Goal: Task Accomplishment & Management: Manage account settings

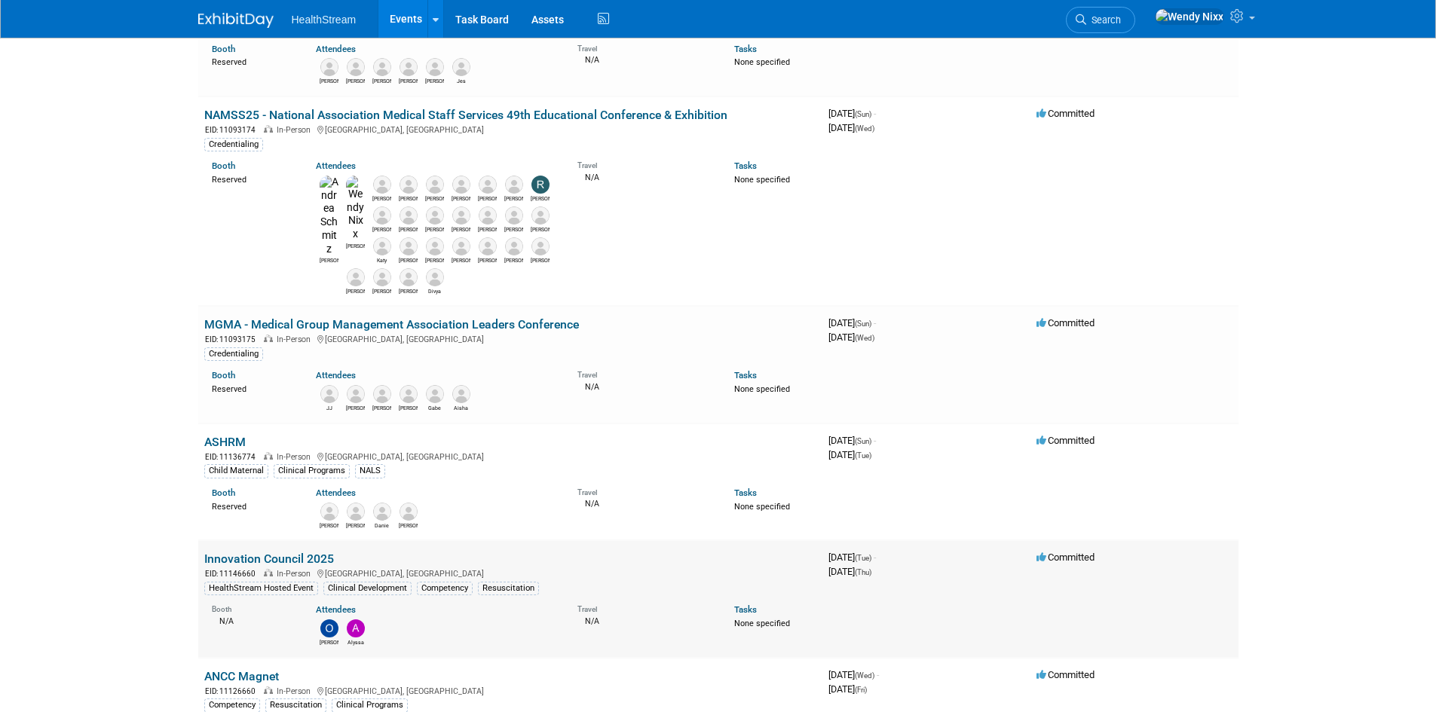
scroll to position [151, 0]
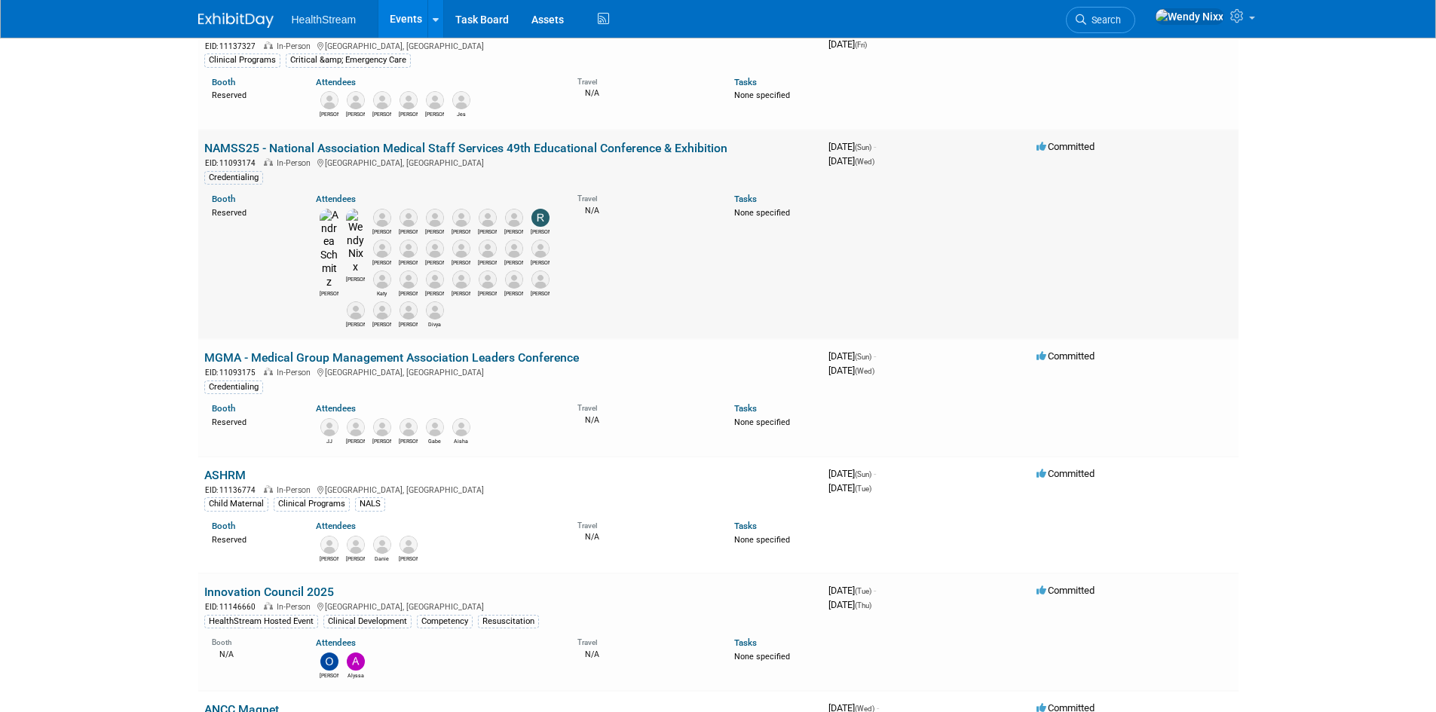
click at [314, 149] on link "NAMSS25 - National Association Medical Staff Services 49th Educational Conferen…" at bounding box center [465, 148] width 523 height 14
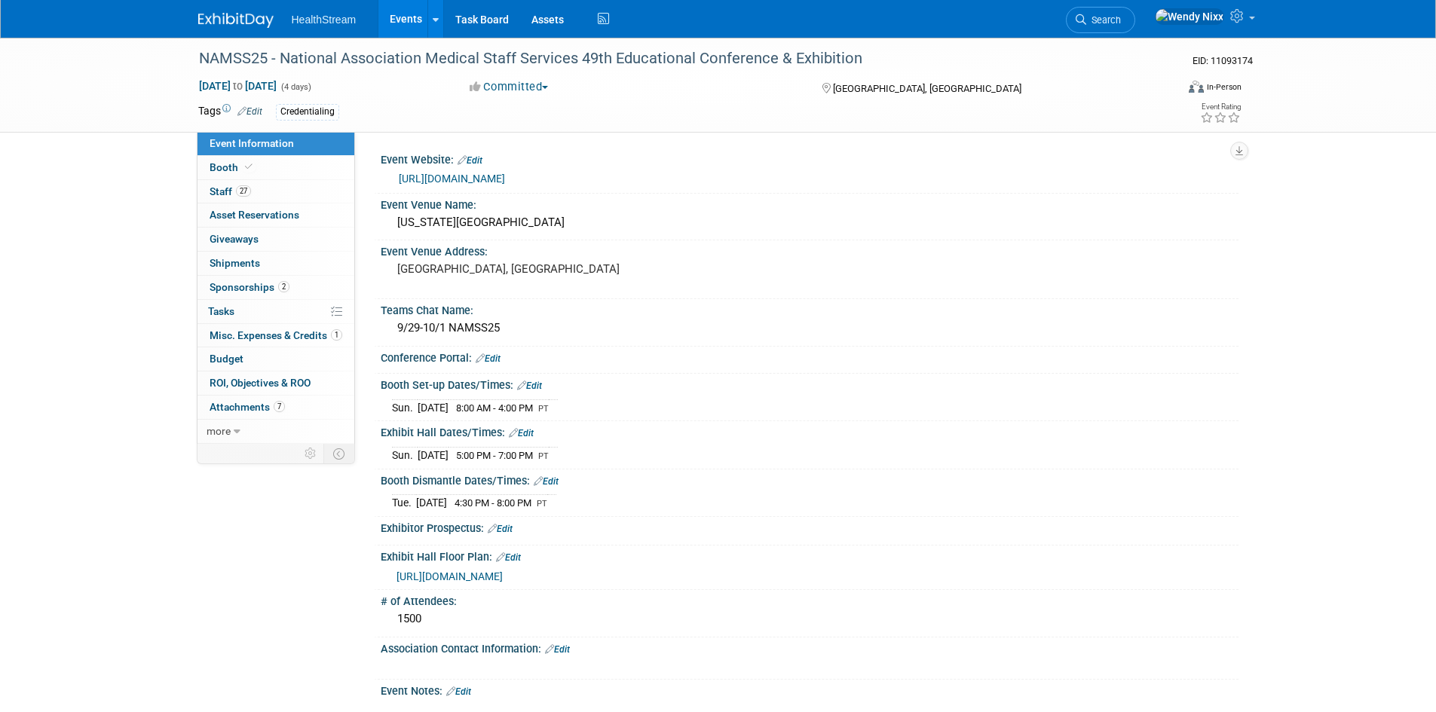
click at [550, 476] on link "Edit" at bounding box center [546, 481] width 25 height 11
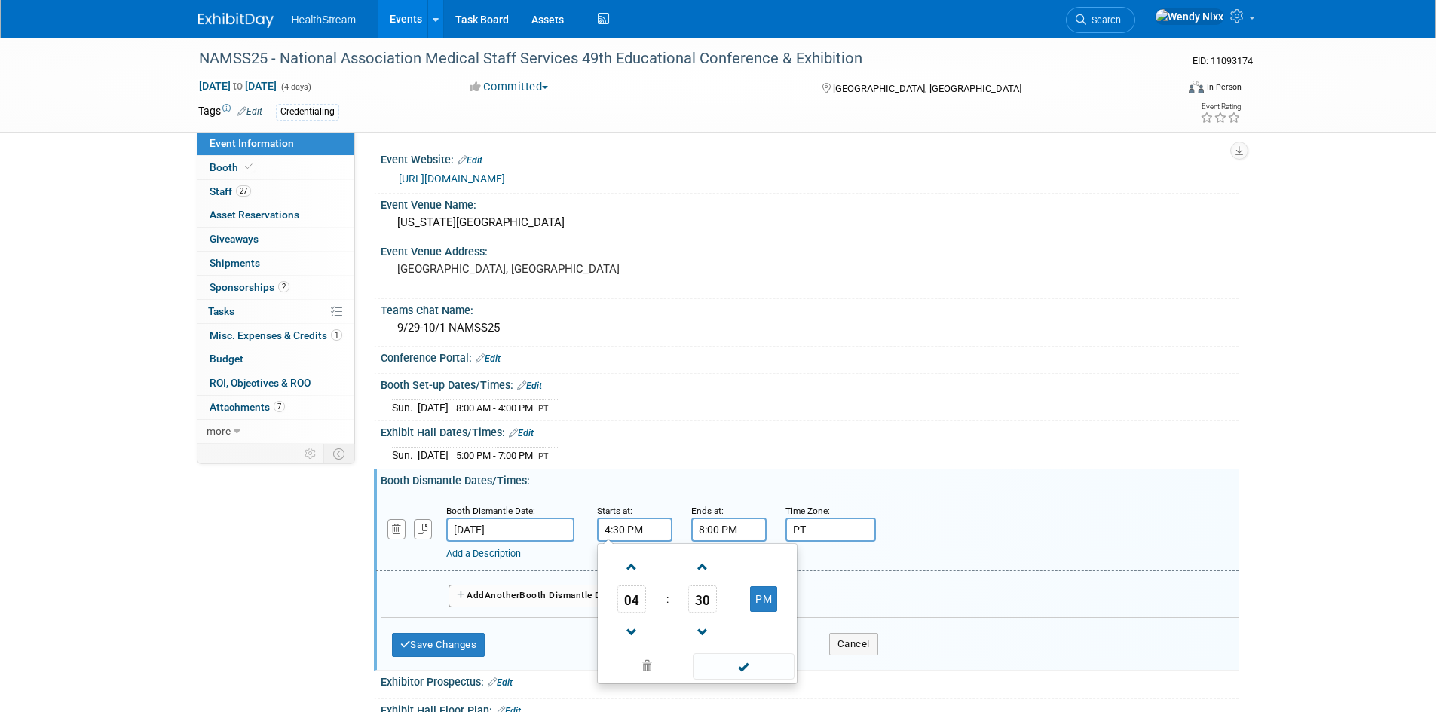
click at [634, 526] on input "4:30 PM" at bounding box center [634, 530] width 75 height 24
click at [628, 632] on span at bounding box center [632, 633] width 26 height 26
type input "1:30 PM"
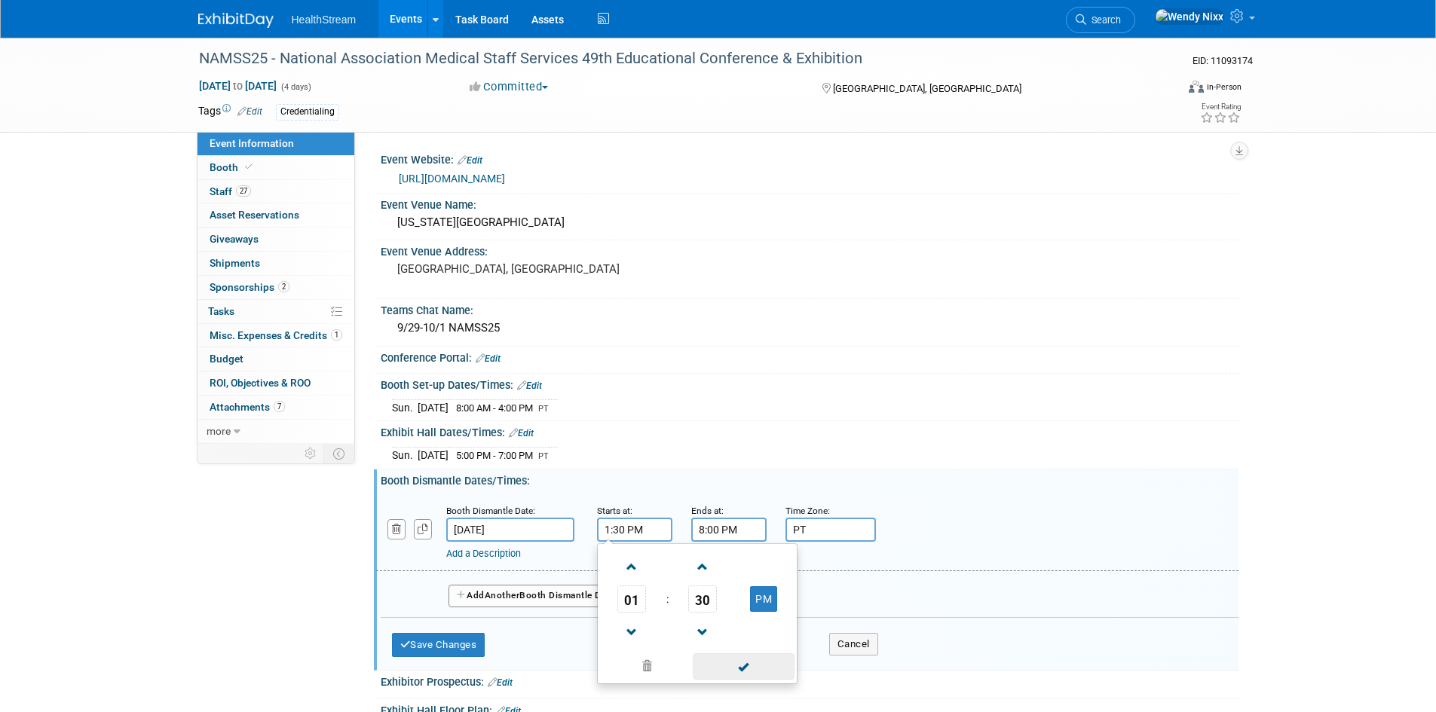
click at [747, 666] on span at bounding box center [744, 667] width 102 height 26
click at [709, 519] on input "8:00 PM" at bounding box center [728, 530] width 75 height 24
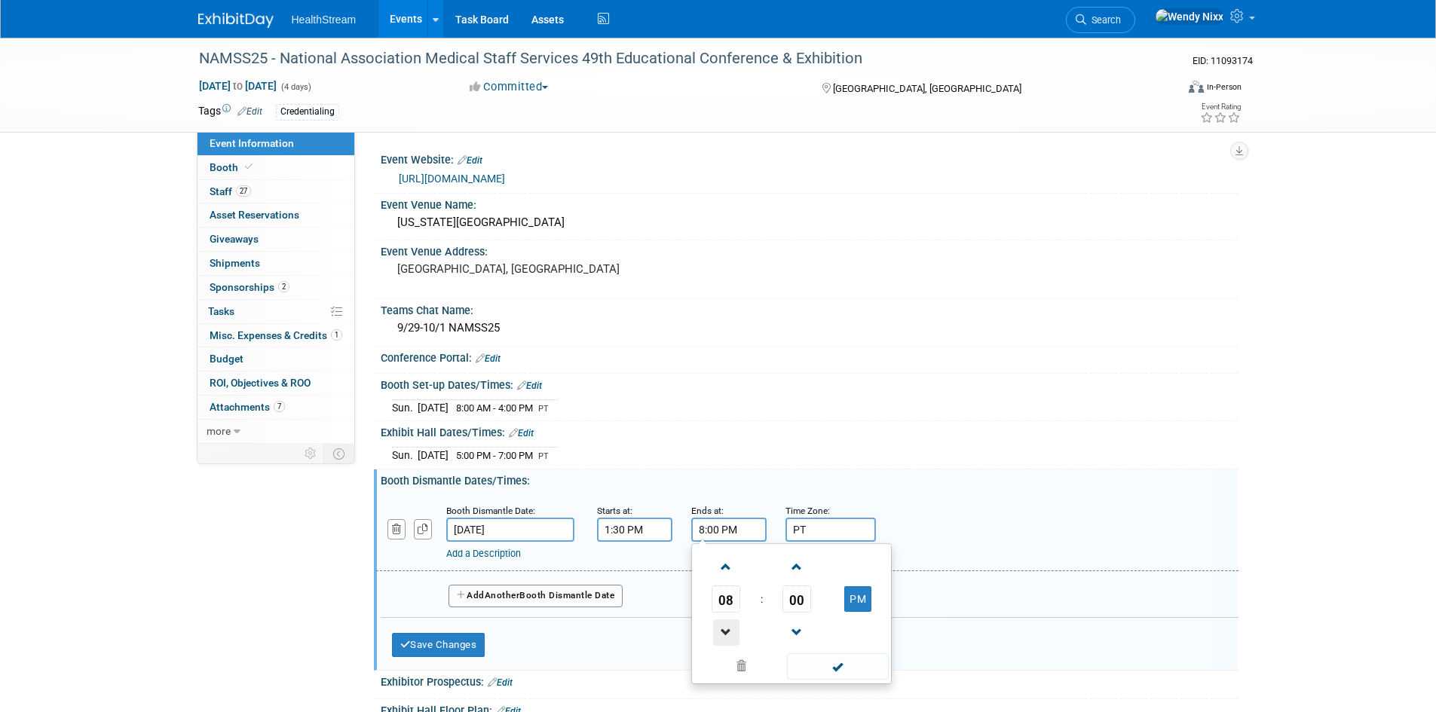
click at [725, 626] on span at bounding box center [726, 633] width 26 height 26
click at [858, 593] on button "PM" at bounding box center [857, 600] width 27 height 26
click at [858, 593] on button "AM" at bounding box center [857, 600] width 27 height 26
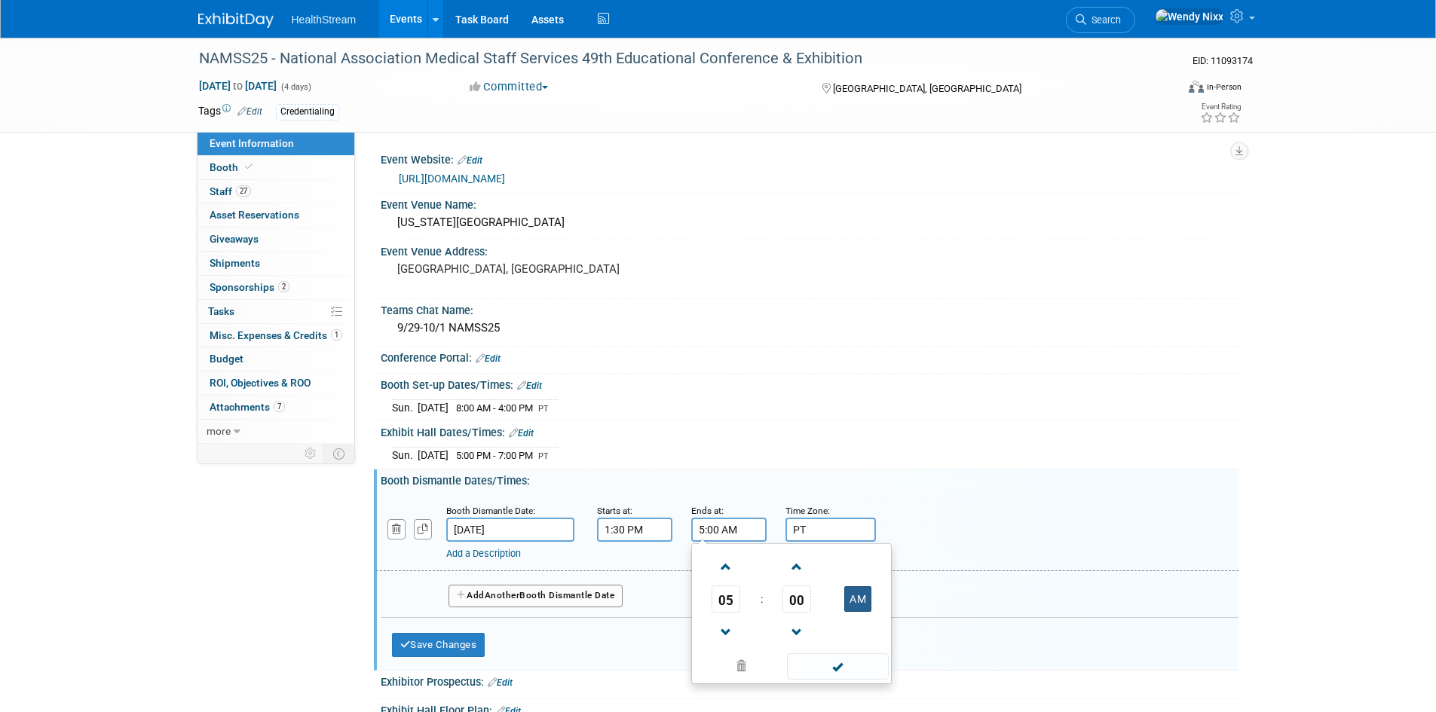
type input "5:00 PM"
click at [832, 663] on span at bounding box center [838, 667] width 102 height 26
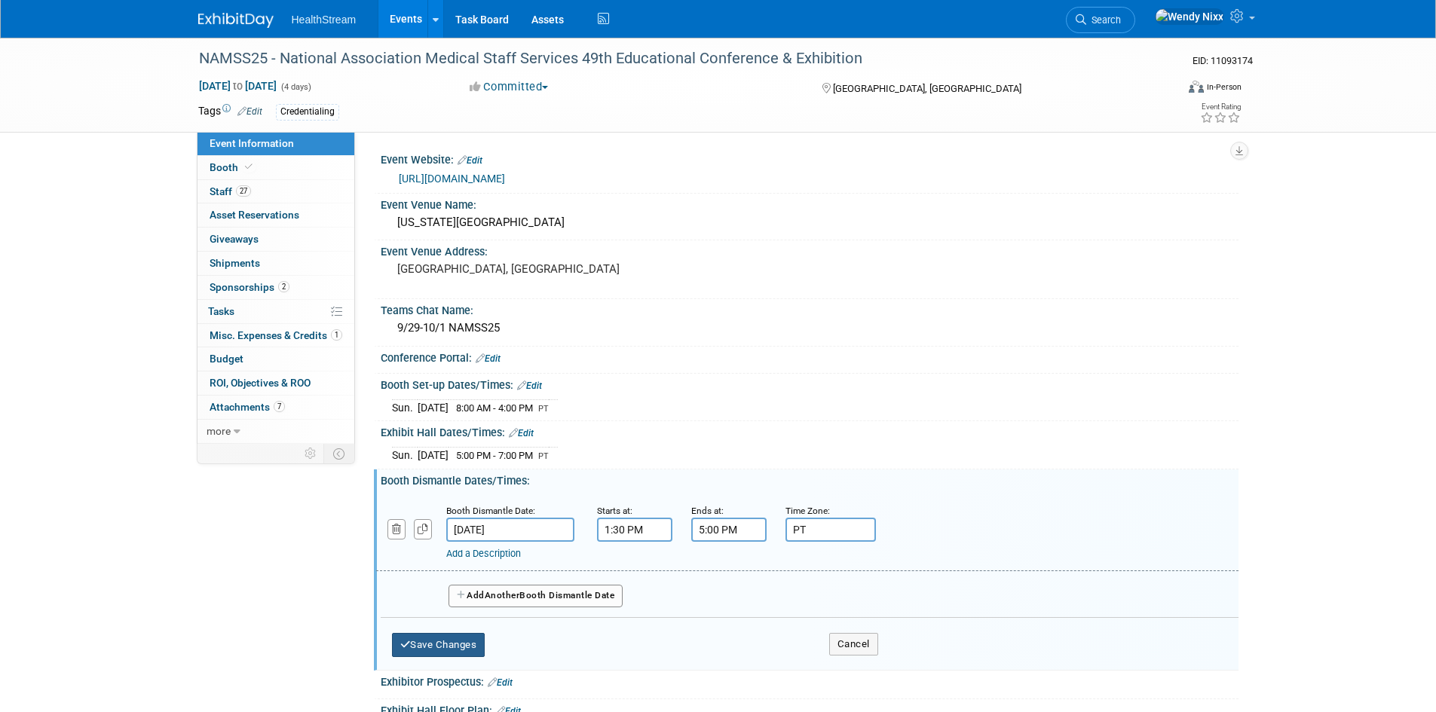
click at [463, 637] on button "Save Changes" at bounding box center [438, 645] width 93 height 24
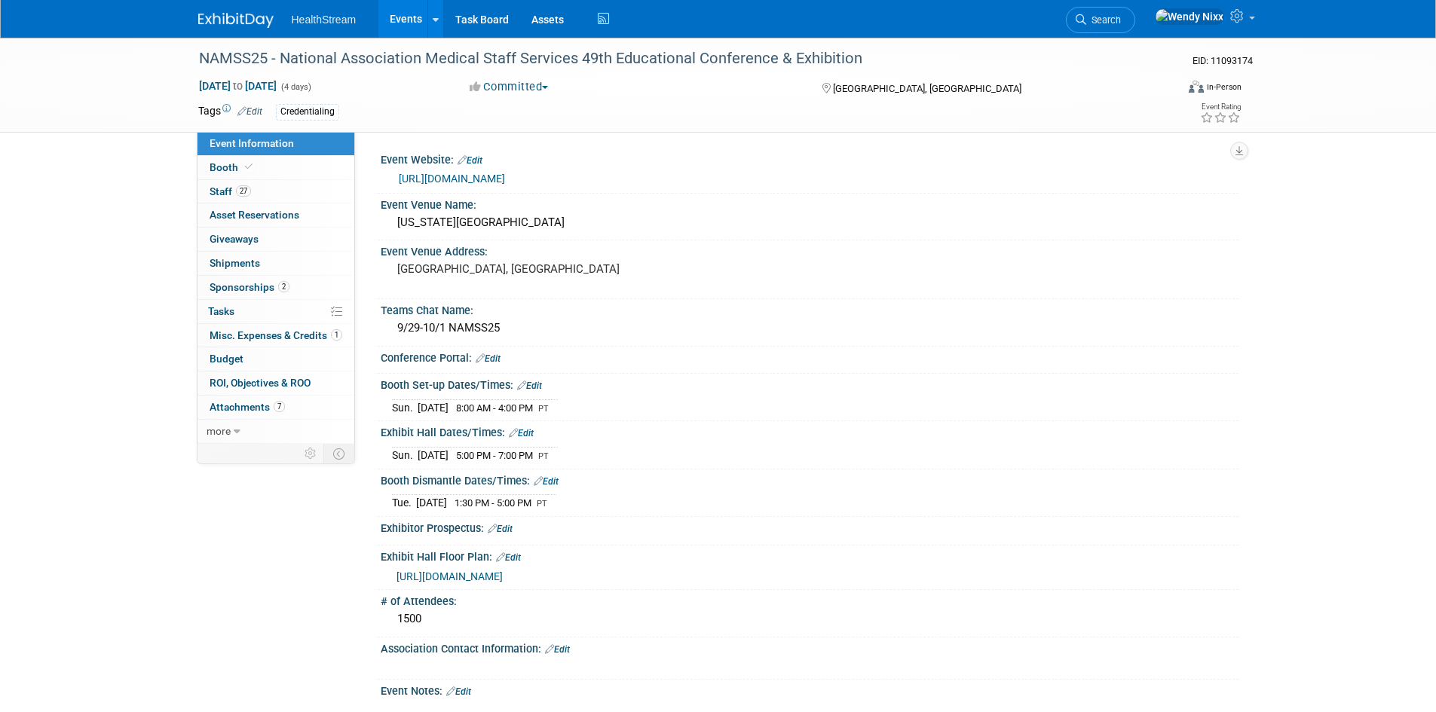
click at [527, 435] on link "Edit" at bounding box center [521, 433] width 25 height 11
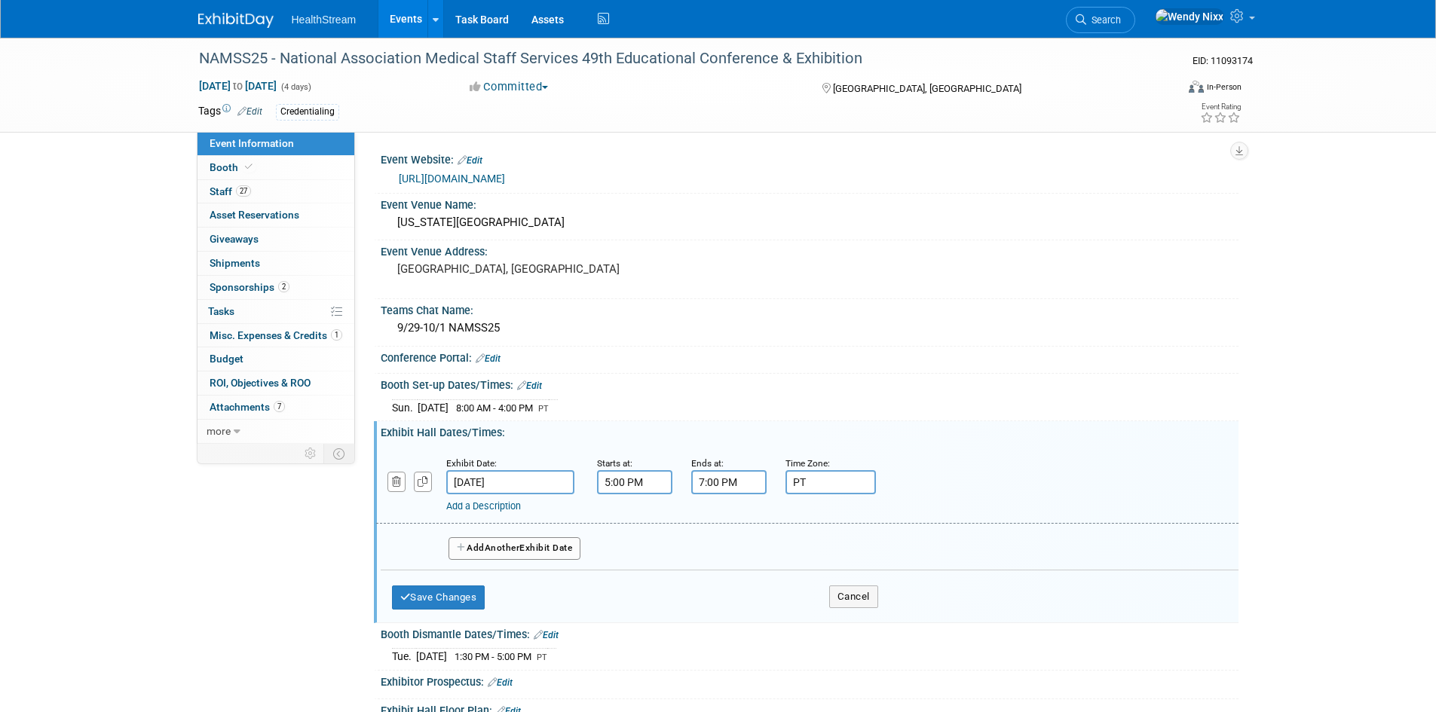
click at [503, 548] on span "Another" at bounding box center [502, 548] width 35 height 11
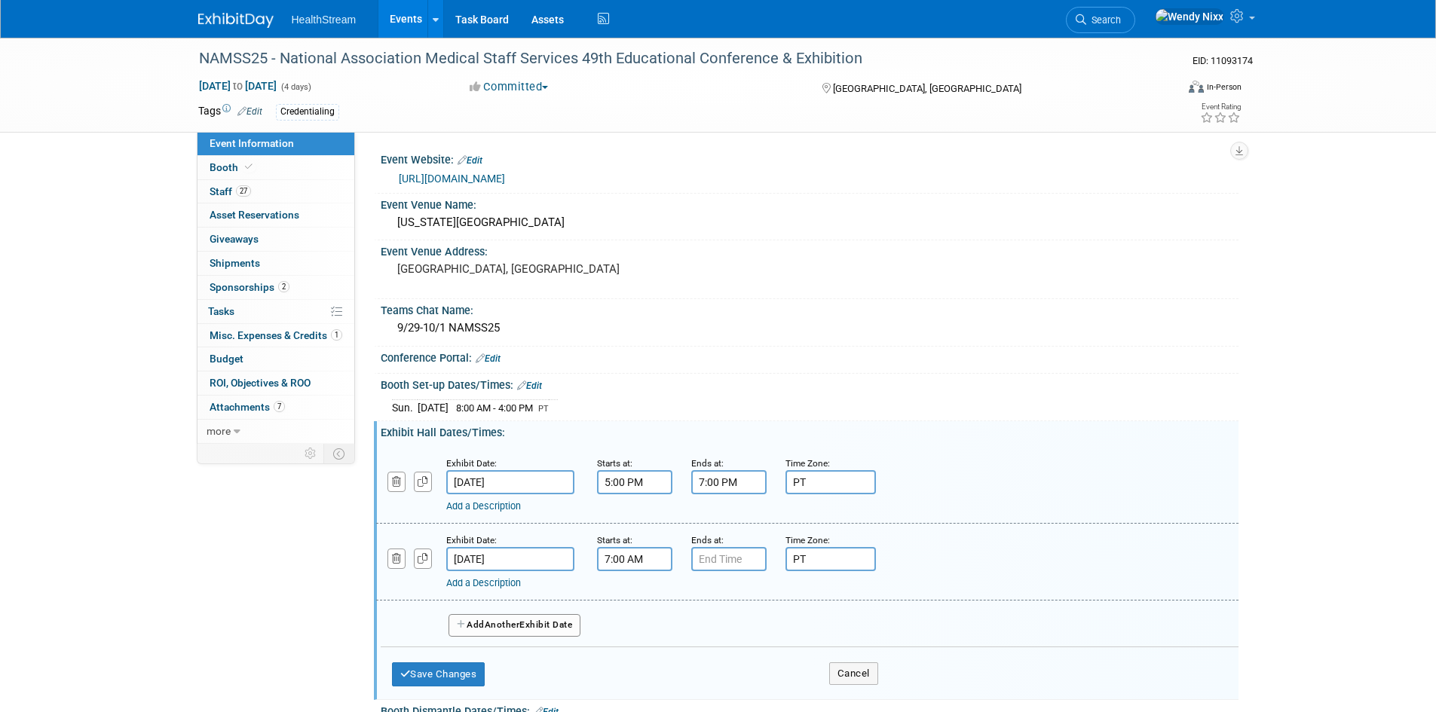
click at [650, 553] on input "7:00 AM" at bounding box center [634, 559] width 75 height 24
click at [632, 596] on span at bounding box center [632, 596] width 26 height 26
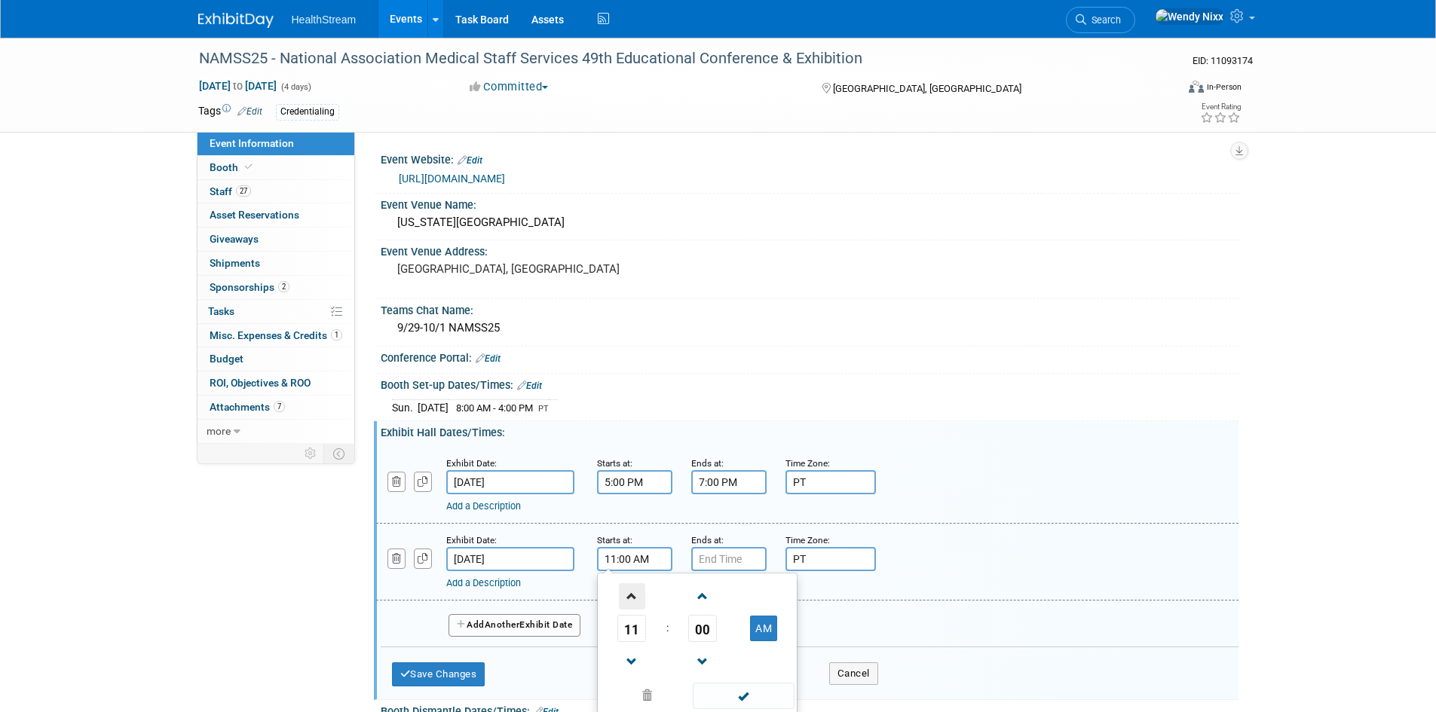
click at [632, 596] on span at bounding box center [632, 596] width 26 height 26
type input "12:00 PM"
click at [744, 687] on span at bounding box center [744, 696] width 102 height 26
type input "7:00 PM"
click at [743, 558] on input "7:00 PM" at bounding box center [728, 559] width 75 height 24
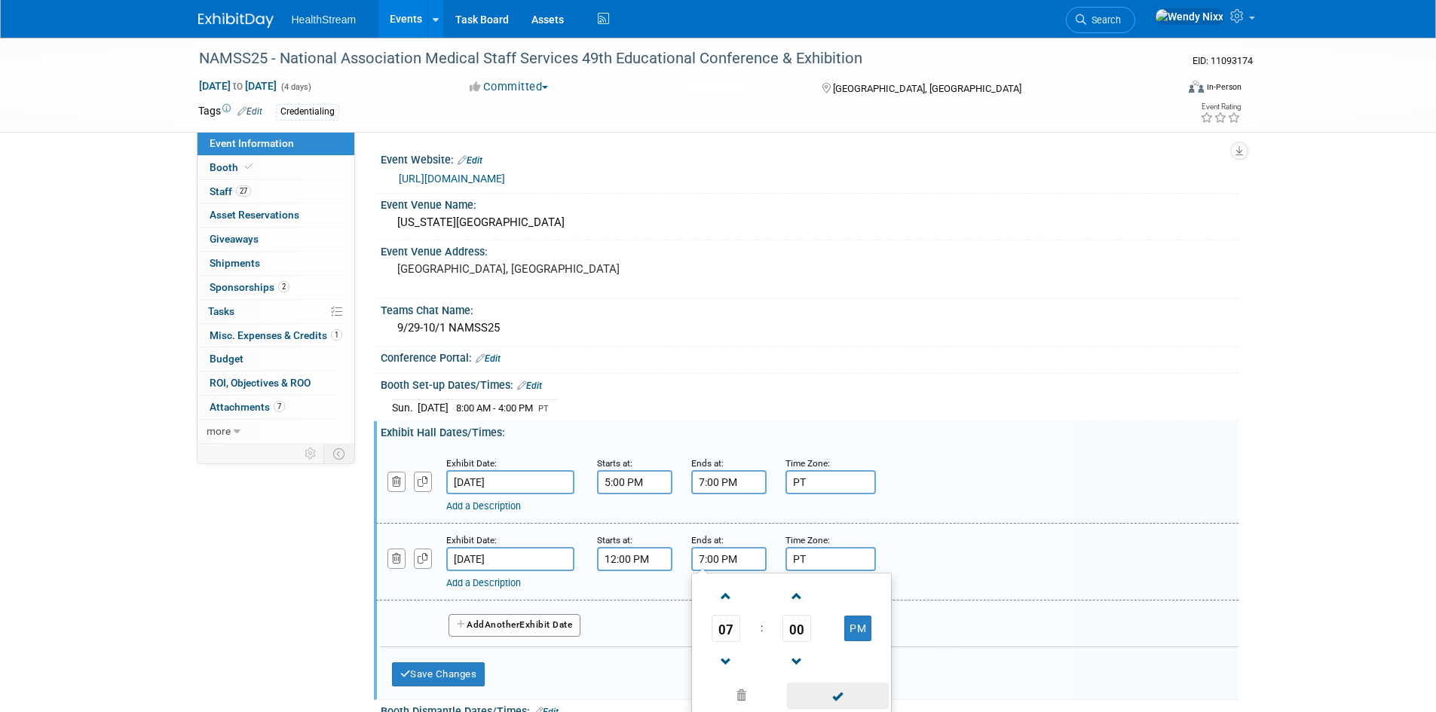
click at [836, 693] on span at bounding box center [838, 696] width 102 height 26
click at [559, 623] on button "Add Another Exhibit Date" at bounding box center [515, 625] width 133 height 23
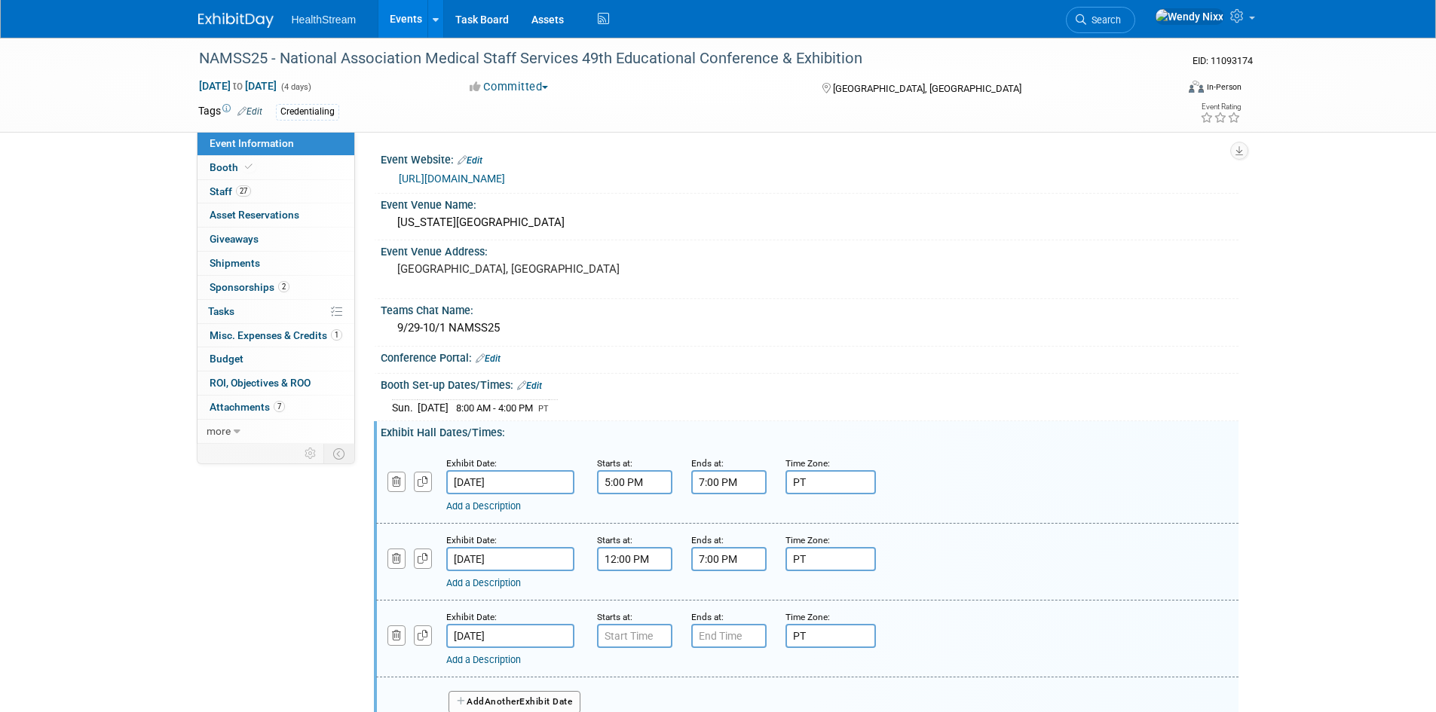
type input "7:00 AM"
click at [660, 639] on input "7:00 AM" at bounding box center [634, 636] width 75 height 24
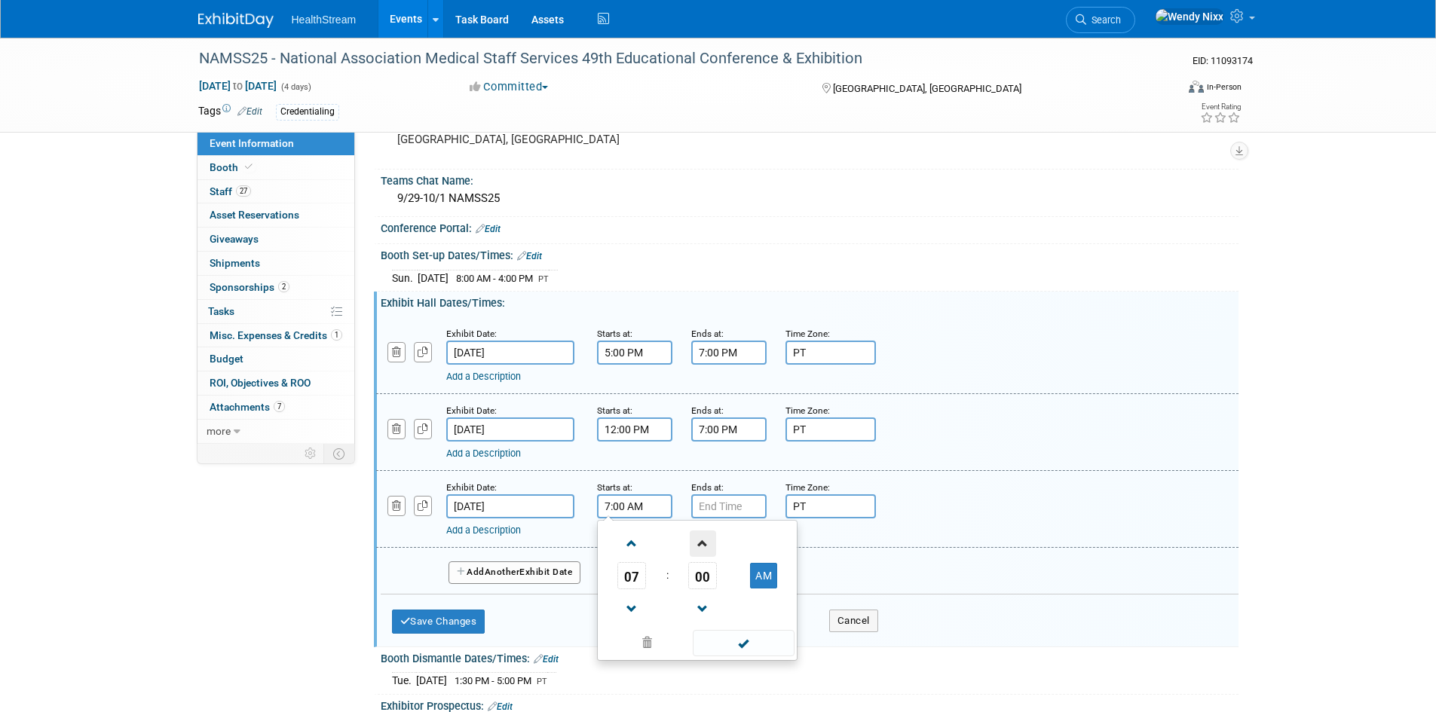
scroll to position [151, 0]
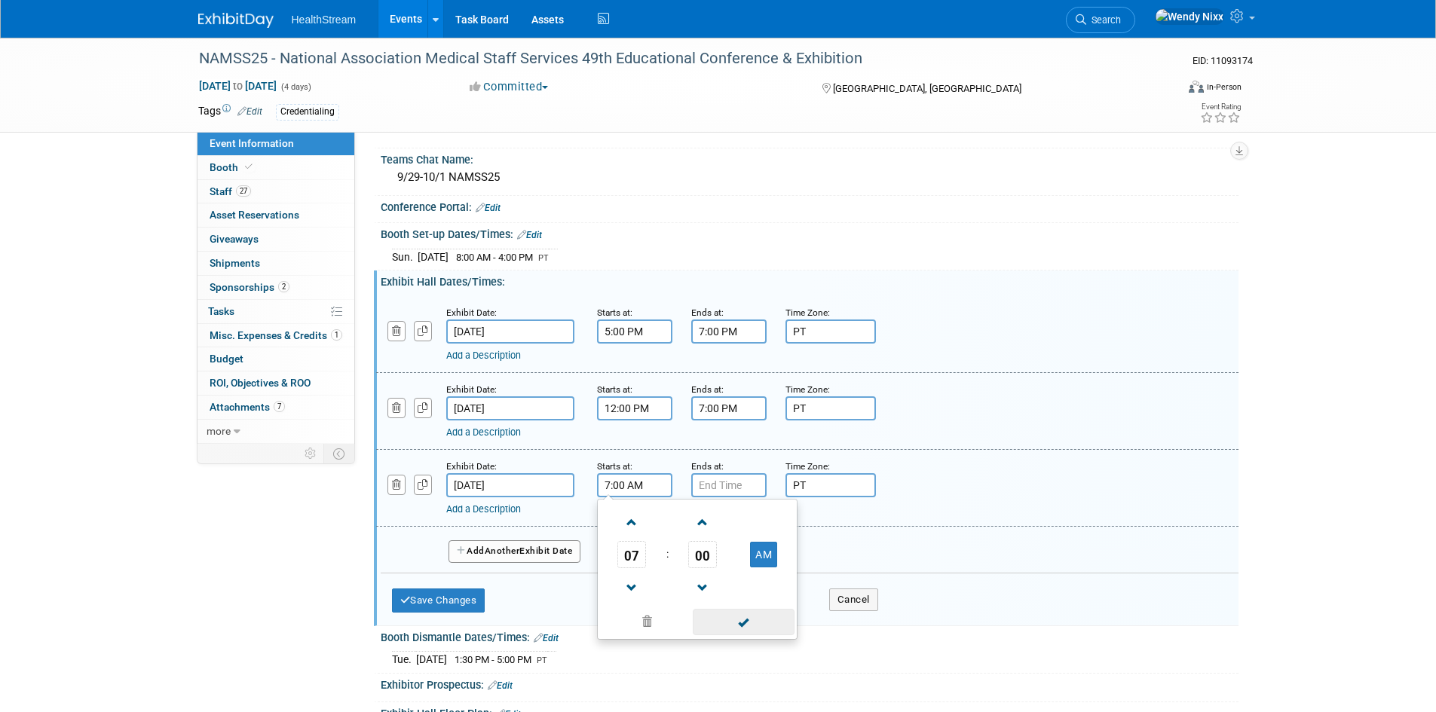
click at [744, 620] on span at bounding box center [744, 622] width 102 height 26
click at [745, 486] on input "7:00 PM" at bounding box center [728, 485] width 75 height 24
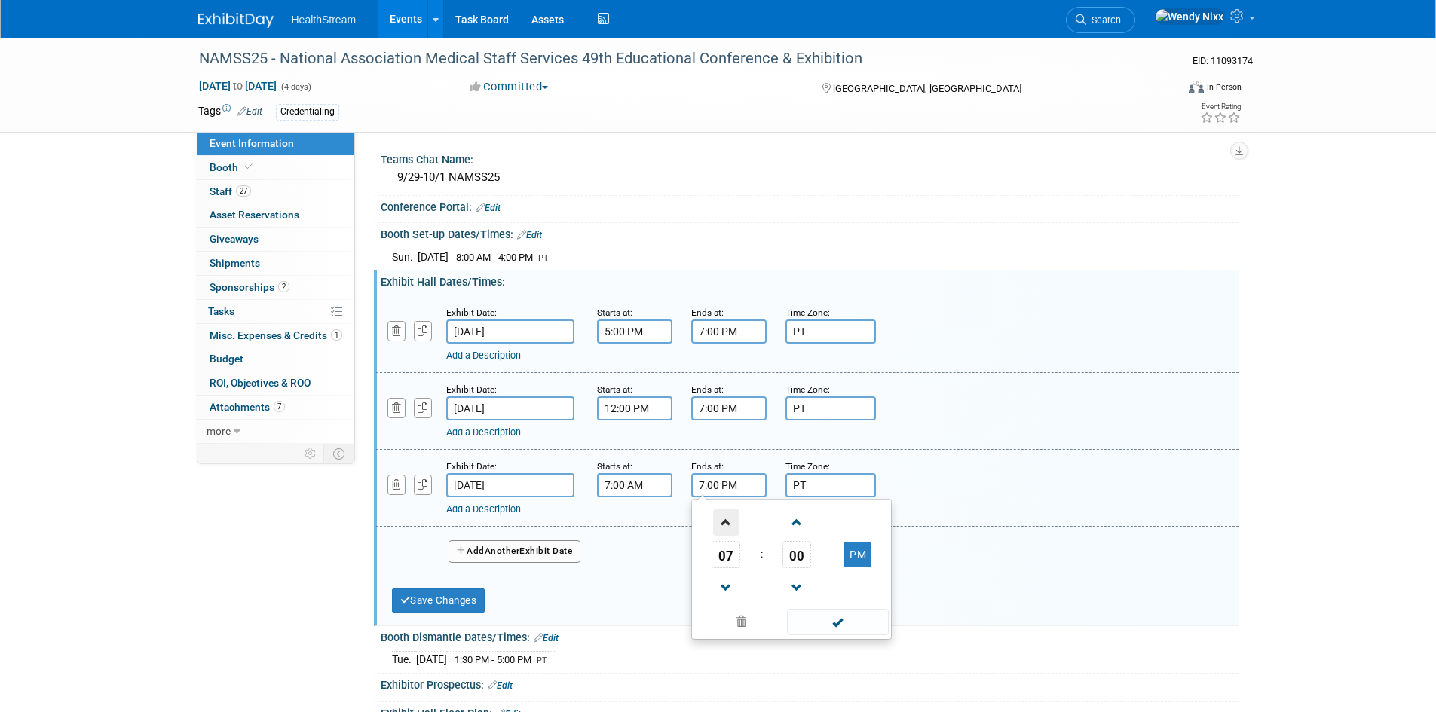
click at [724, 522] on span at bounding box center [726, 523] width 26 height 26
click at [724, 584] on span at bounding box center [726, 588] width 26 height 26
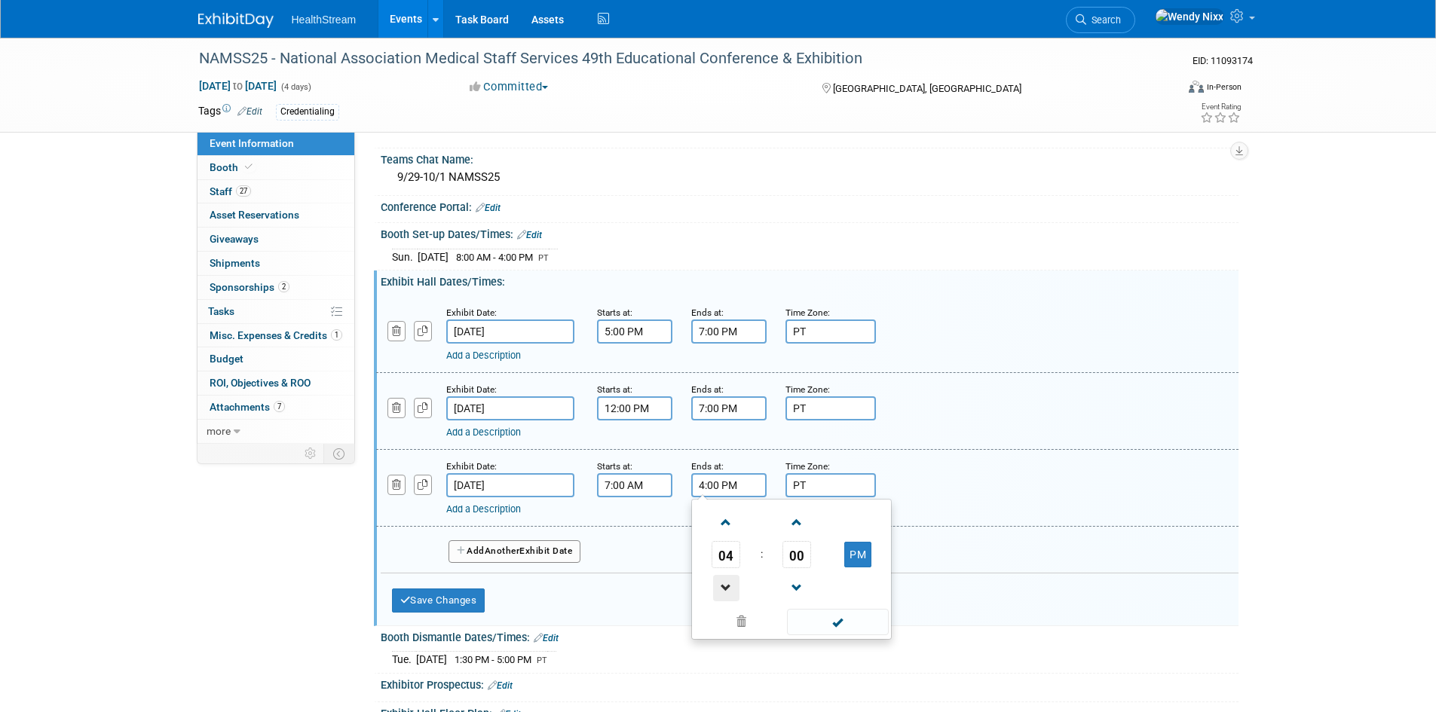
click at [724, 584] on span at bounding box center [726, 588] width 26 height 26
click at [799, 554] on span "00" at bounding box center [797, 554] width 29 height 27
click at [807, 560] on td "30" at bounding box center [816, 564] width 48 height 41
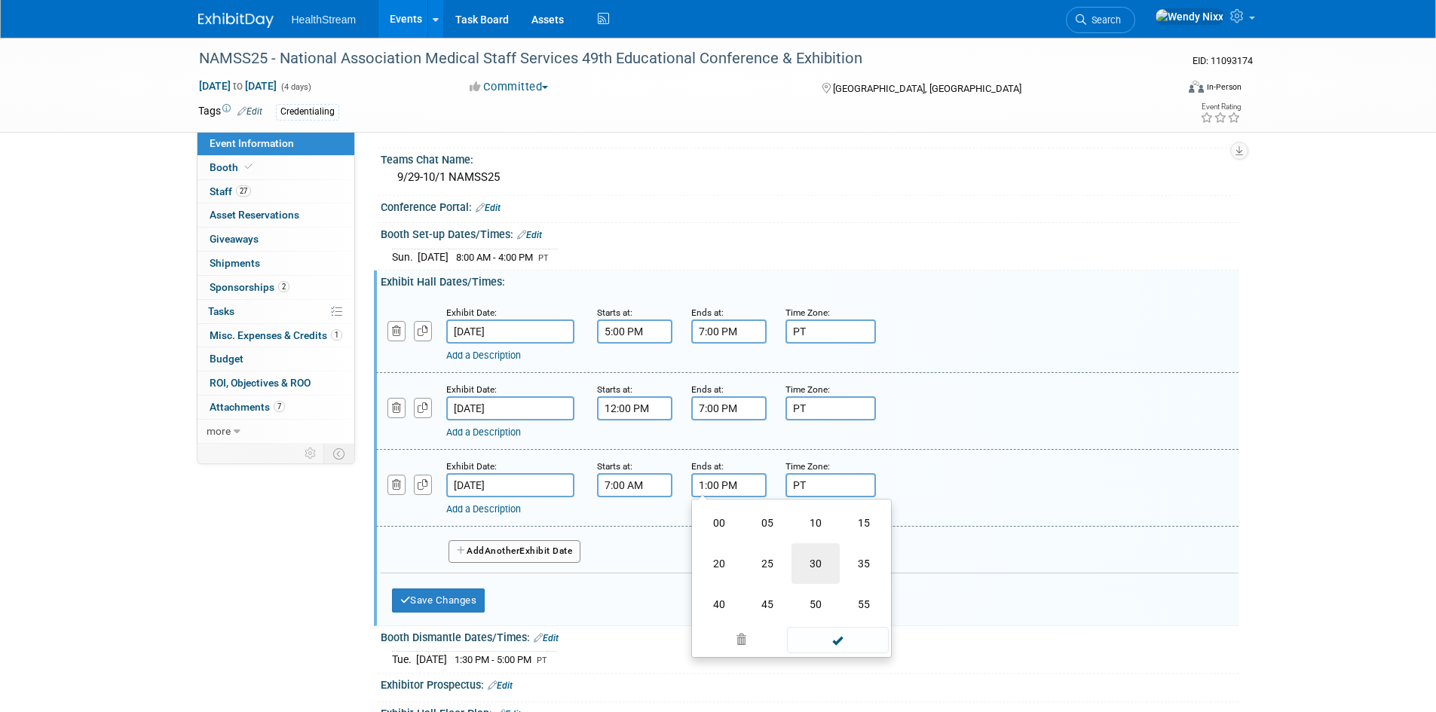
type input "1:30 PM"
click at [838, 623] on span at bounding box center [838, 622] width 102 height 26
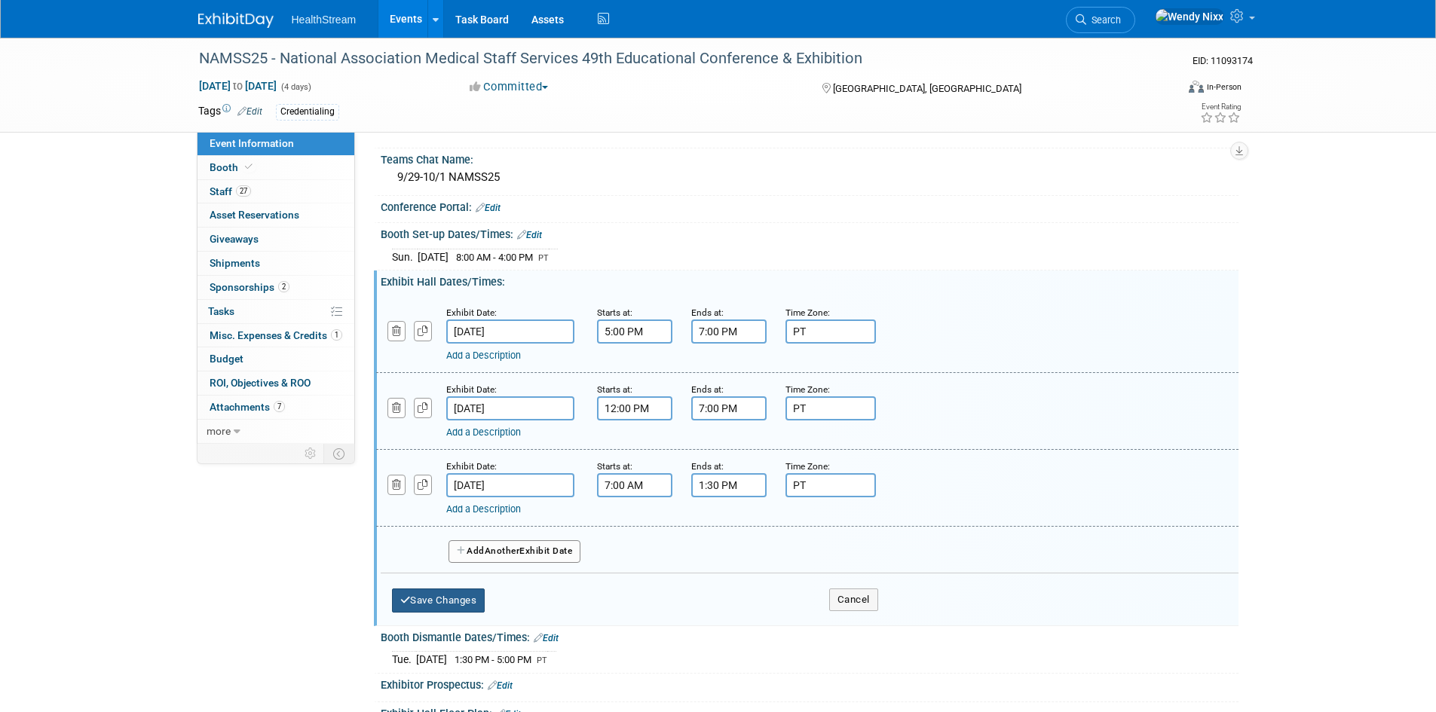
click at [444, 594] on button "Save Changes" at bounding box center [438, 601] width 93 height 24
